Goal: Communication & Community: Answer question/provide support

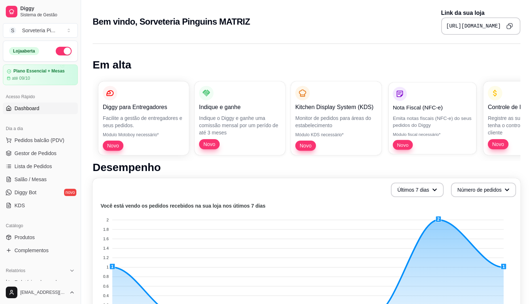
click at [404, 107] on p "Nota Fiscal (NFC-e)" at bounding box center [432, 107] width 79 height 8
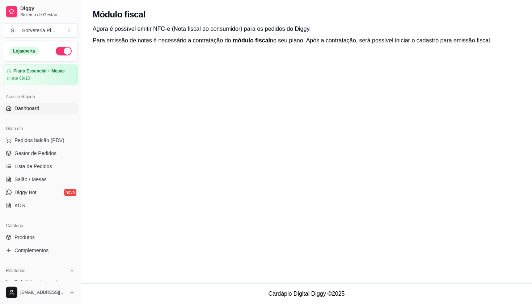
click at [16, 110] on span "Dashboard" at bounding box center [26, 108] width 25 height 7
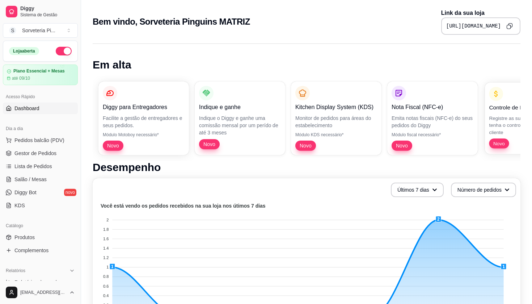
click at [506, 119] on p "Registre as suas vendas em fiado e tenha o controle das contas de cada cliente" at bounding box center [528, 124] width 79 height 21
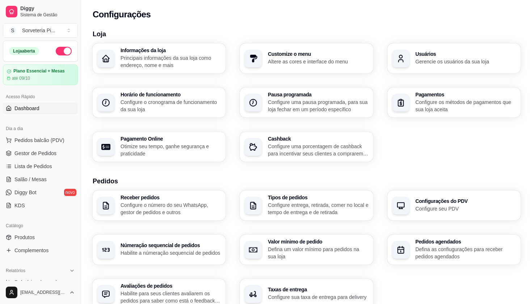
click at [39, 113] on link "Dashboard" at bounding box center [40, 108] width 75 height 12
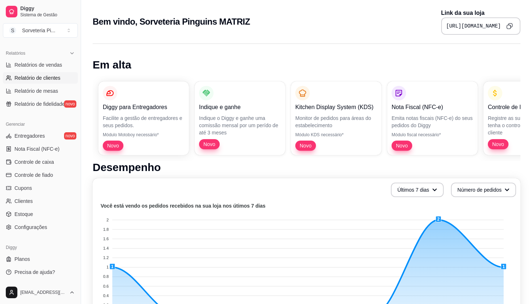
scroll to position [5, 0]
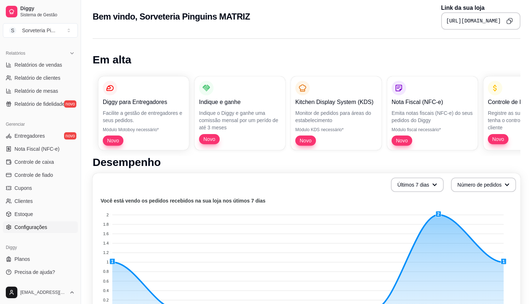
click at [34, 226] on span "Configurações" at bounding box center [30, 226] width 33 height 7
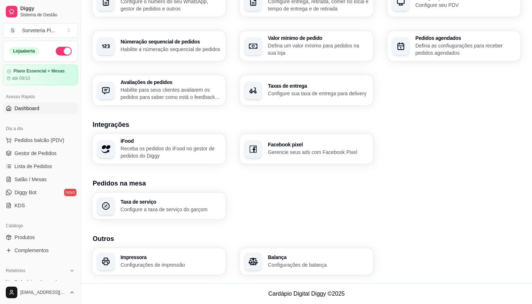
click at [30, 108] on span "Dashboard" at bounding box center [26, 108] width 25 height 7
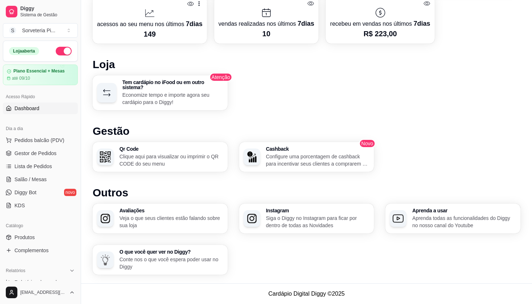
scroll to position [346, 0]
click at [163, 216] on p "Veja o que seus clientes estão falando sobre sua loja" at bounding box center [171, 222] width 104 height 14
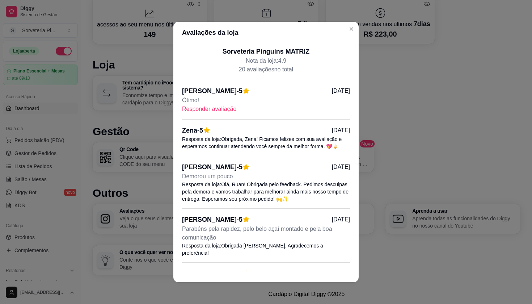
click at [211, 109] on p "Responder avaliação" at bounding box center [266, 109] width 168 height 9
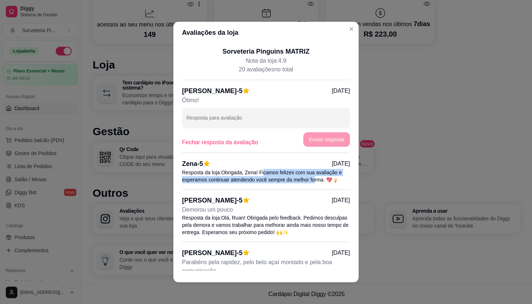
drag, startPoint x: 266, startPoint y: 173, endPoint x: 320, endPoint y: 181, distance: 55.2
click at [320, 181] on p "Resposta da loja: Obrigada, Zena! Ficamos felizes com sua avaliação e esperamos…" at bounding box center [266, 176] width 168 height 14
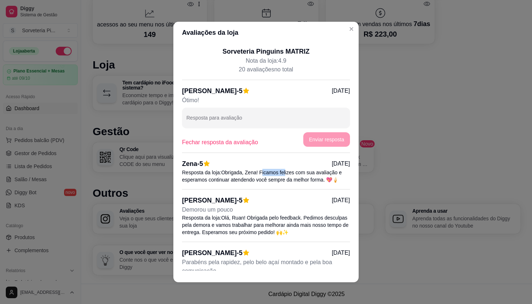
drag, startPoint x: 264, startPoint y: 171, endPoint x: 288, endPoint y: 170, distance: 24.6
click at [288, 170] on p "Resposta da loja: Obrigada, Zena! Ficamos felizes com sua avaliação e esperamos…" at bounding box center [266, 176] width 168 height 14
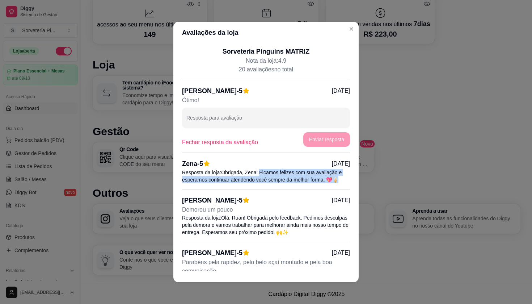
drag, startPoint x: 262, startPoint y: 172, endPoint x: 347, endPoint y: 181, distance: 85.4
click at [347, 181] on p "Resposta da loja: Obrigada, Zena! Ficamos felizes com sua avaliação e esperamos…" at bounding box center [266, 176] width 168 height 14
copy p "Ficamos felizes com sua avaliação e esperamos continuar atendendo você sempre d…"
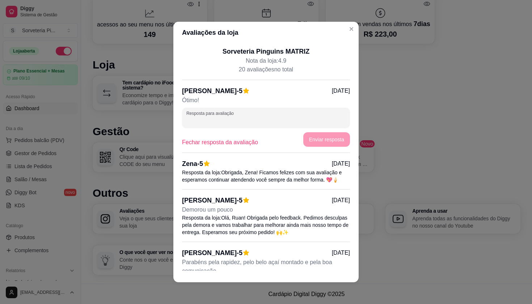
click at [279, 120] on input "Resposta para avaliação" at bounding box center [265, 120] width 159 height 7
paste input "Ficamos felizes com sua avaliação e esperamos continuar atendendo você sempre d…"
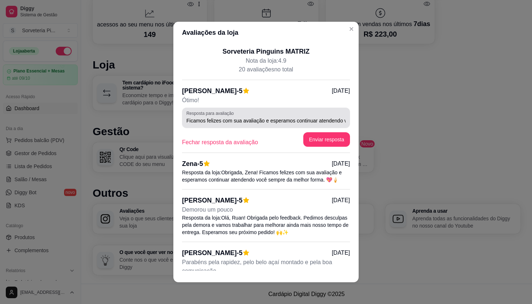
click at [342, 120] on div "Resposta para avaliação Ficamos felizes com sua avaliação e esperamos continuar…" at bounding box center [266, 126] width 168 height 39
click at [342, 120] on input "Ficamos felizes com sua avaliação e esperamos continuar atendendo você sempre d…" at bounding box center [265, 120] width 159 height 7
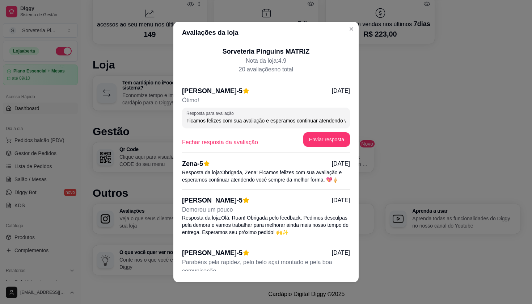
drag, startPoint x: 342, startPoint y: 120, endPoint x: 371, endPoint y: 122, distance: 29.0
click at [371, 122] on div "Avaliações da loja Sorveteria Pinguins MATRIZ Nota da loja: 4.9 20 avaliações n…" at bounding box center [266, 152] width 532 height 304
click at [346, 121] on div "Resposta para avaliação Ficamos felizes com sua avaliação e esperamos continuar…" at bounding box center [266, 117] width 168 height 20
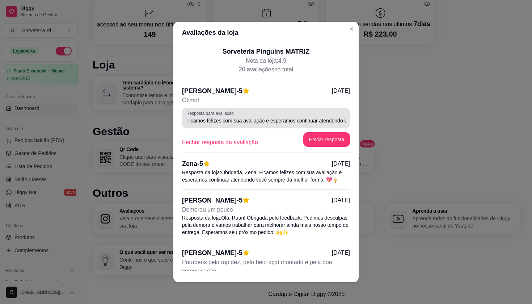
click at [346, 121] on div "Resposta para avaliação Ficamos felizes com sua avaliação e esperamos continuar…" at bounding box center [266, 117] width 168 height 20
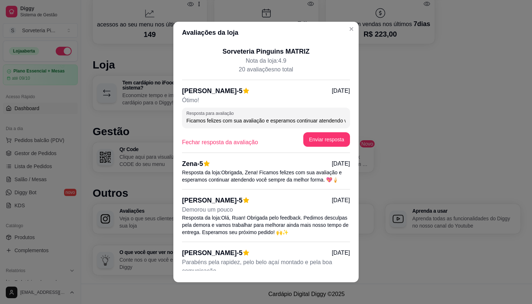
click at [344, 119] on input "Ficamos felizes com sua avaliação e esperamos continuar atendendo você sempre d…" at bounding box center [265, 120] width 159 height 7
drag, startPoint x: 344, startPoint y: 119, endPoint x: 333, endPoint y: 119, distance: 11.6
click at [333, 119] on input "Ficamos felizes com sua avaliação e esperamos continuar atendendo você sempre d…" at bounding box center [265, 120] width 159 height 7
type input "Ficamos felizes com sua avaliação e esperamos continuar atendendo você sempre d…"
drag, startPoint x: 345, startPoint y: 121, endPoint x: 179, endPoint y: 116, distance: 165.8
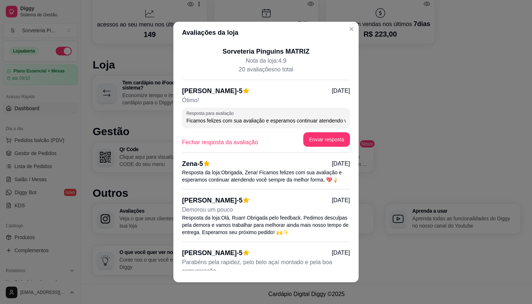
click at [179, 117] on div "Sorveteria Pinguins MATRIZ Nota da loja: 4.9 20 avaliações no total Tatiane dos…" at bounding box center [265, 156] width 185 height 227
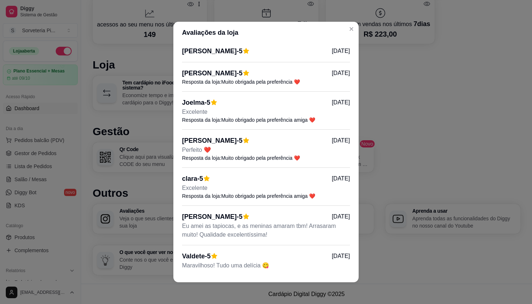
scroll to position [610, 0]
drag, startPoint x: 223, startPoint y: 143, endPoint x: 312, endPoint y: 145, distance: 89.0
click at [312, 155] on p "Resposta da loja: Muito obrigado pela preferência ❤️" at bounding box center [266, 158] width 168 height 7
copy p "Muito obrigado pela preferência ❤️"
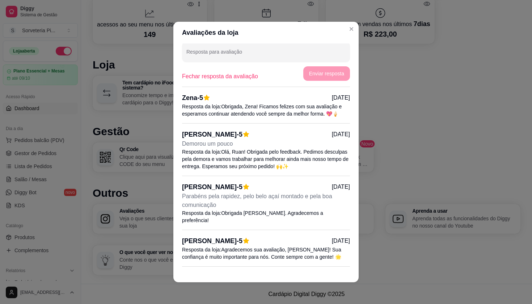
scroll to position [0, 0]
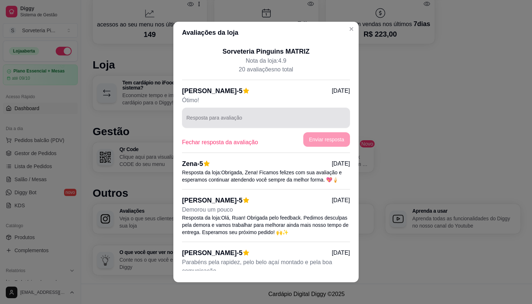
click at [269, 115] on div at bounding box center [265, 117] width 159 height 14
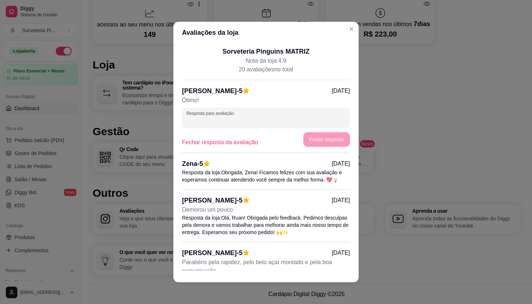
paste input "Muito obrigado pela preferência ❤️"
type input "Muito obrigado pela preferência ❤️"
click at [335, 145] on button "Enviar resposta" at bounding box center [326, 139] width 47 height 14
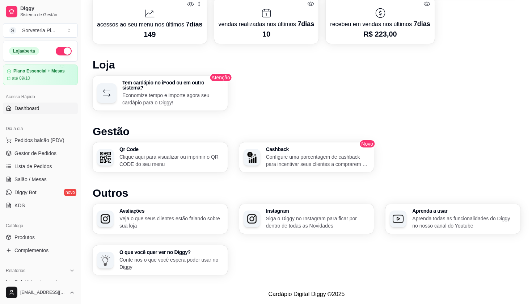
click at [30, 108] on span "Dashboard" at bounding box center [26, 108] width 25 height 7
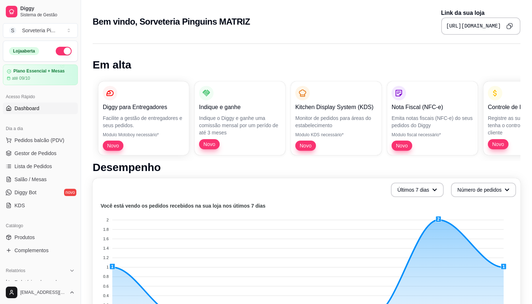
click at [466, 25] on pre "[URL][DOMAIN_NAME]" at bounding box center [473, 25] width 55 height 7
click at [510, 26] on icon "Copy to clipboard" at bounding box center [509, 26] width 6 height 6
